Goal: Information Seeking & Learning: Learn about a topic

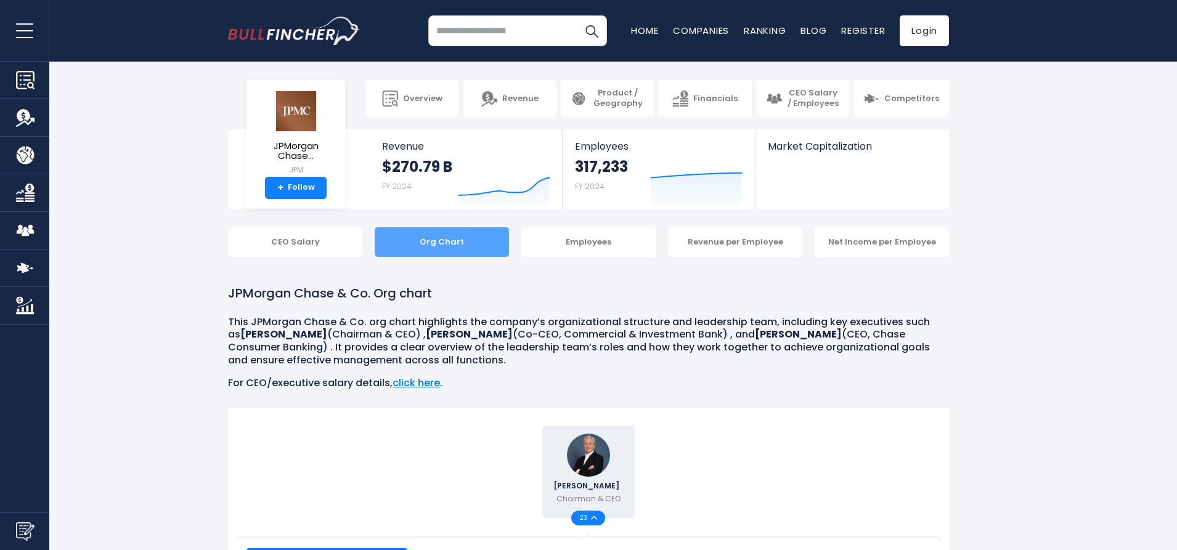
click at [431, 237] on div "Org Chart" at bounding box center [442, 242] width 134 height 30
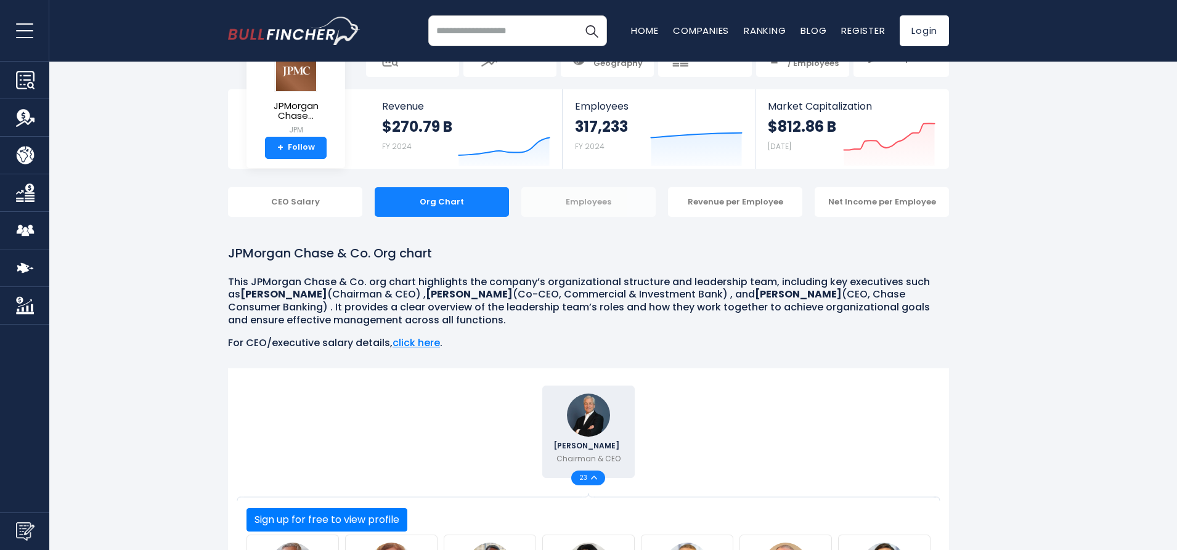
scroll to position [59, 0]
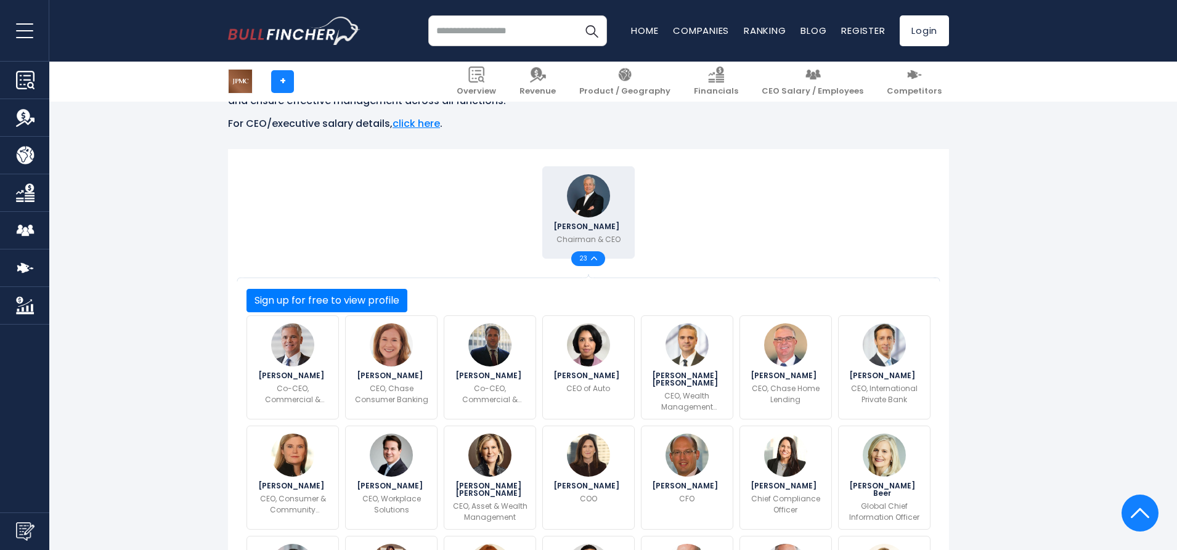
scroll to position [247, 0]
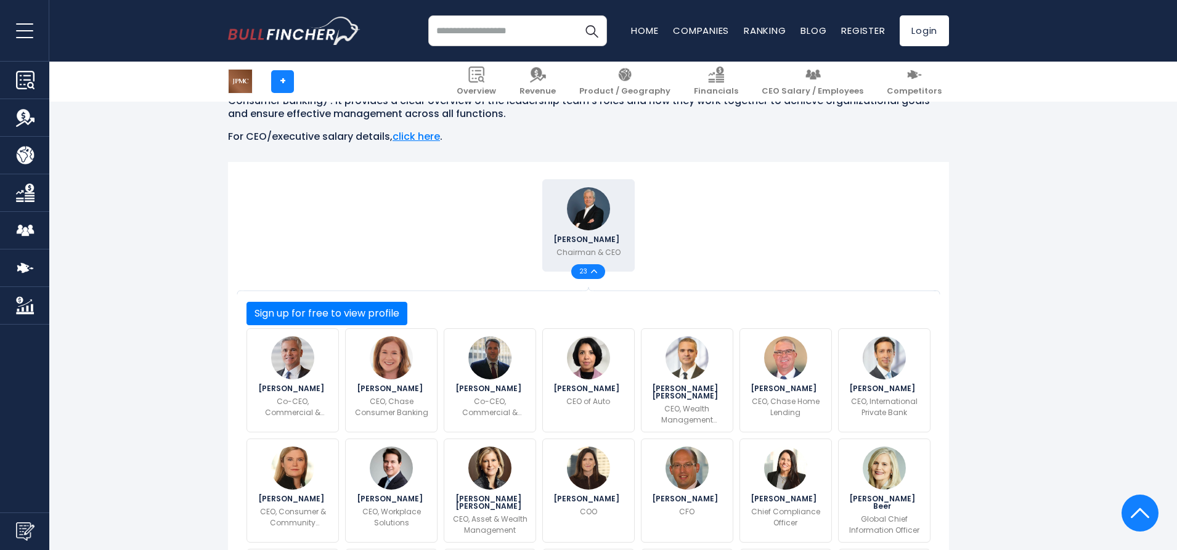
click at [590, 279] on div "23" at bounding box center [588, 271] width 34 height 15
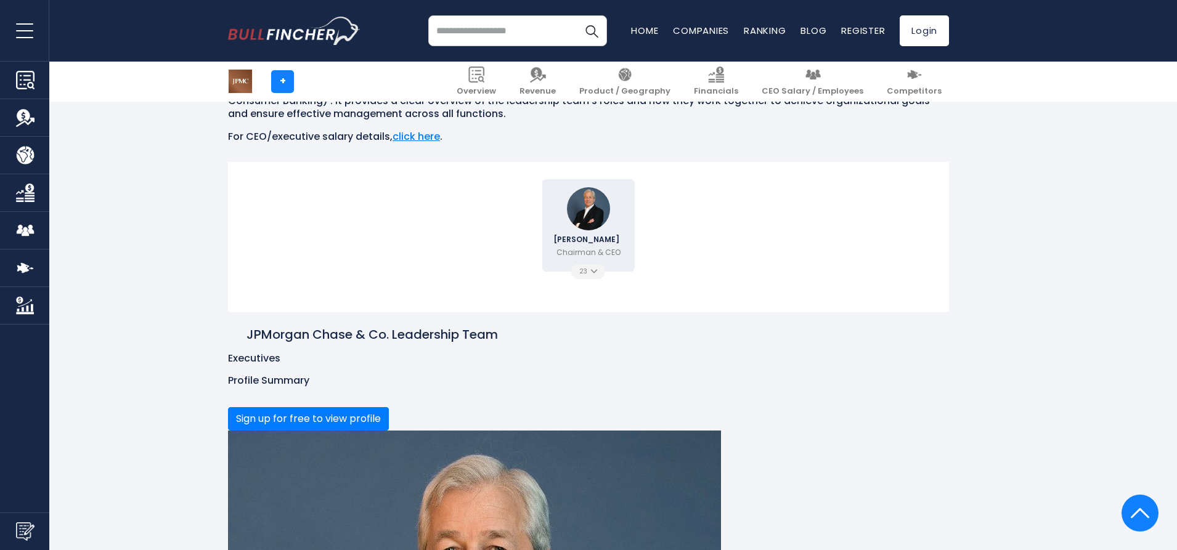
click at [590, 279] on div "23" at bounding box center [588, 271] width 34 height 15
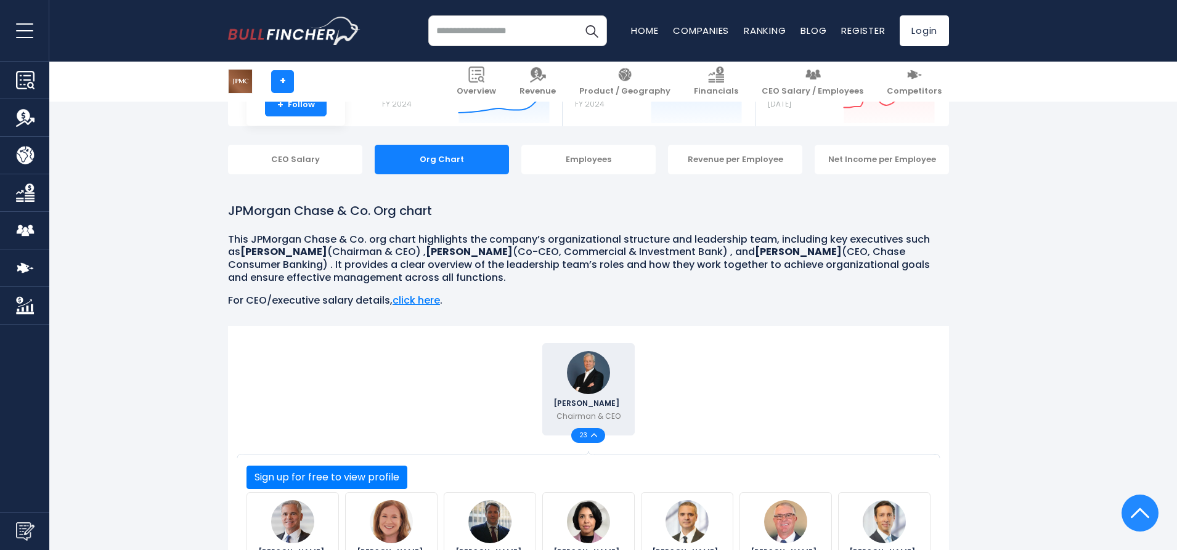
scroll to position [62, 0]
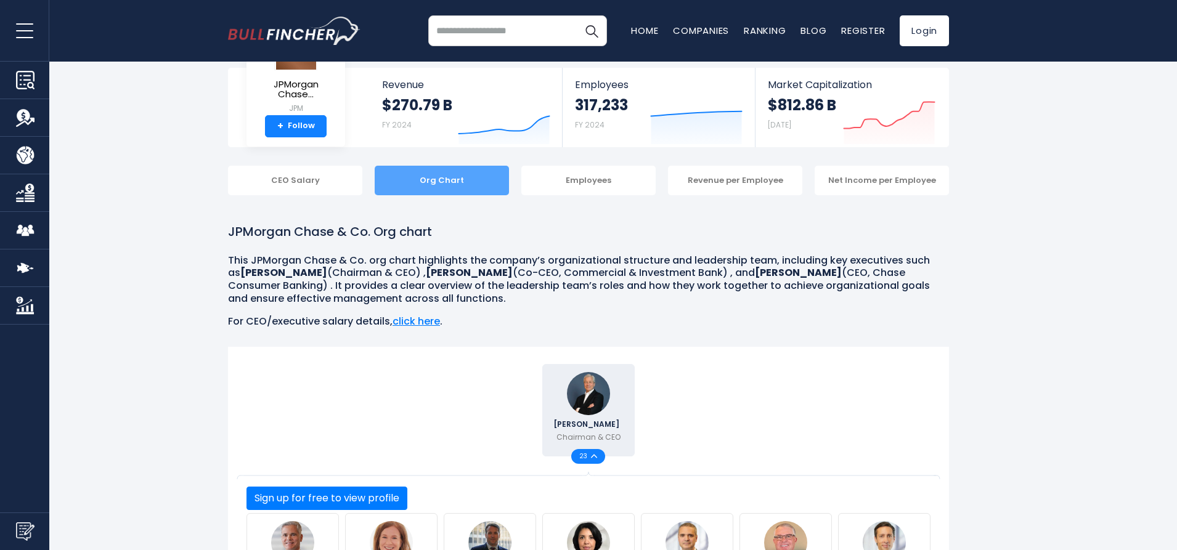
click at [458, 181] on div "Org Chart" at bounding box center [442, 181] width 134 height 30
